Goal: Task Accomplishment & Management: Manage account settings

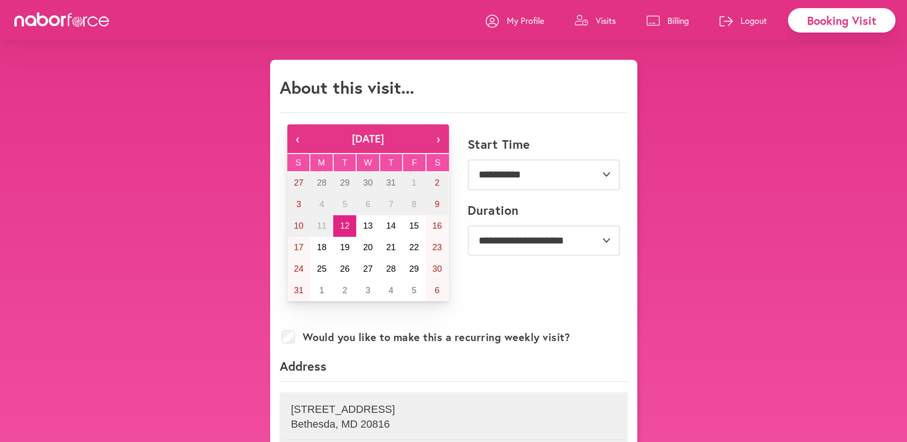
click at [55, 20] on icon at bounding box center [62, 19] width 96 height 14
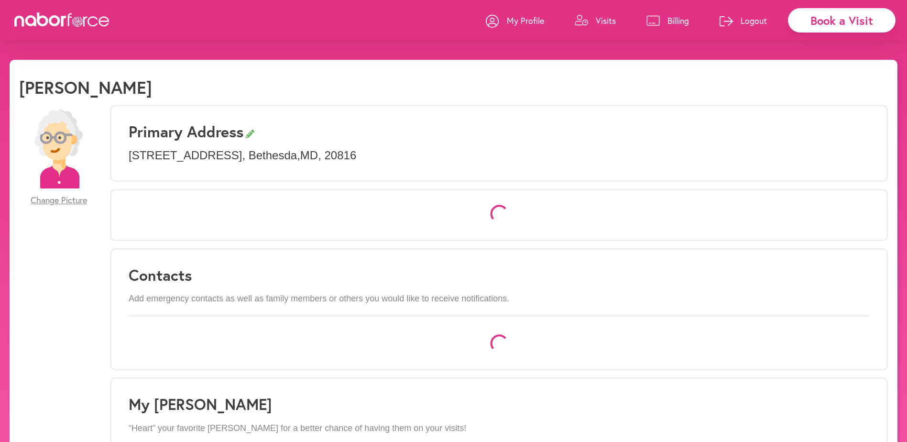
select select "*"
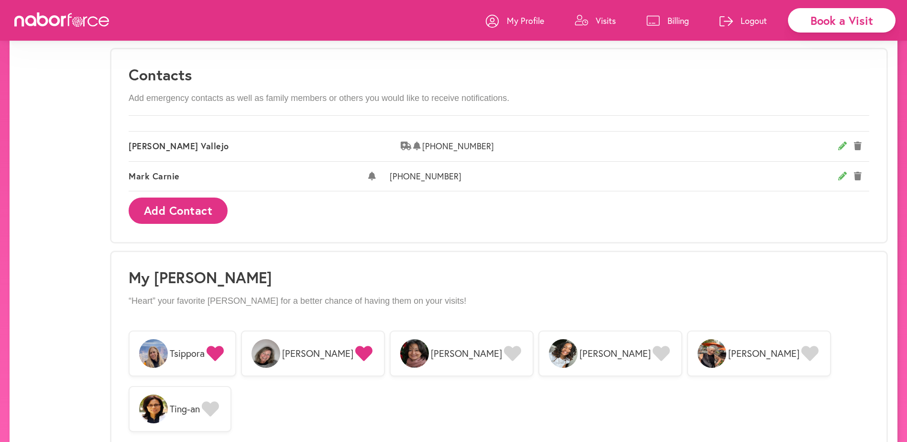
scroll to position [692, 0]
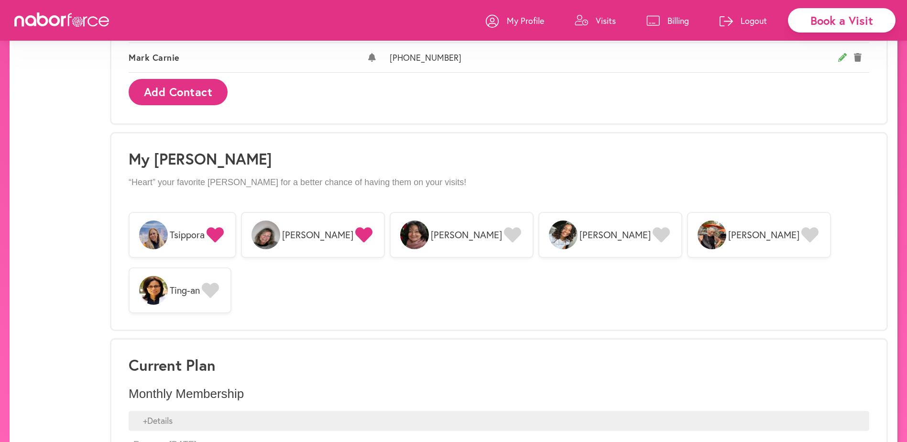
click at [168, 226] on img at bounding box center [153, 234] width 29 height 29
click at [355, 227] on icon at bounding box center [363, 234] width 17 height 15
click at [168, 233] on img at bounding box center [153, 234] width 29 height 29
click at [355, 227] on icon at bounding box center [363, 234] width 17 height 15
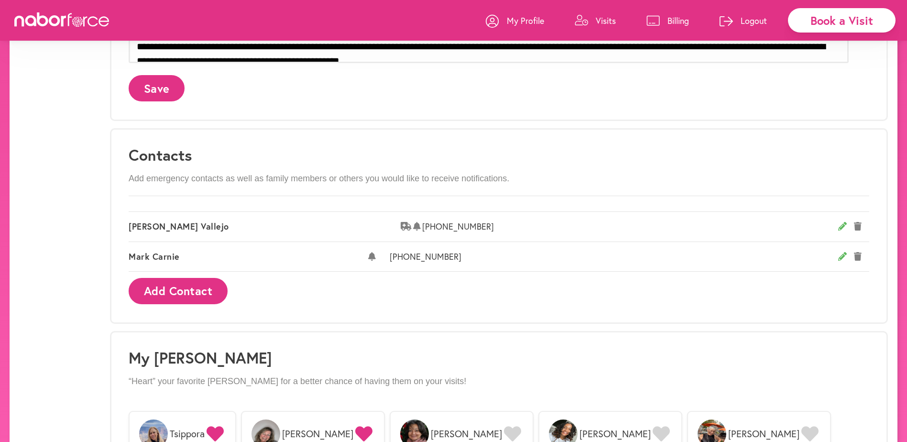
scroll to position [357, 0]
